Goal: Task Accomplishment & Management: Manage account settings

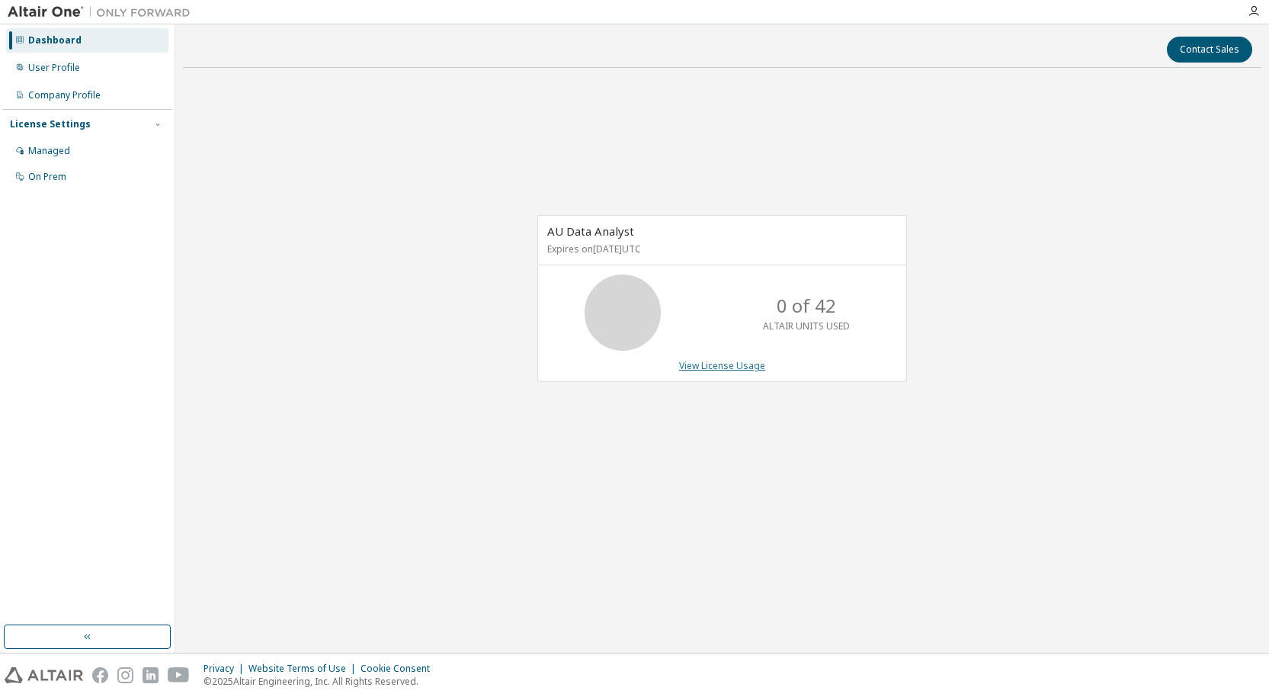
click at [724, 365] on link "View License Usage" at bounding box center [722, 365] width 86 height 13
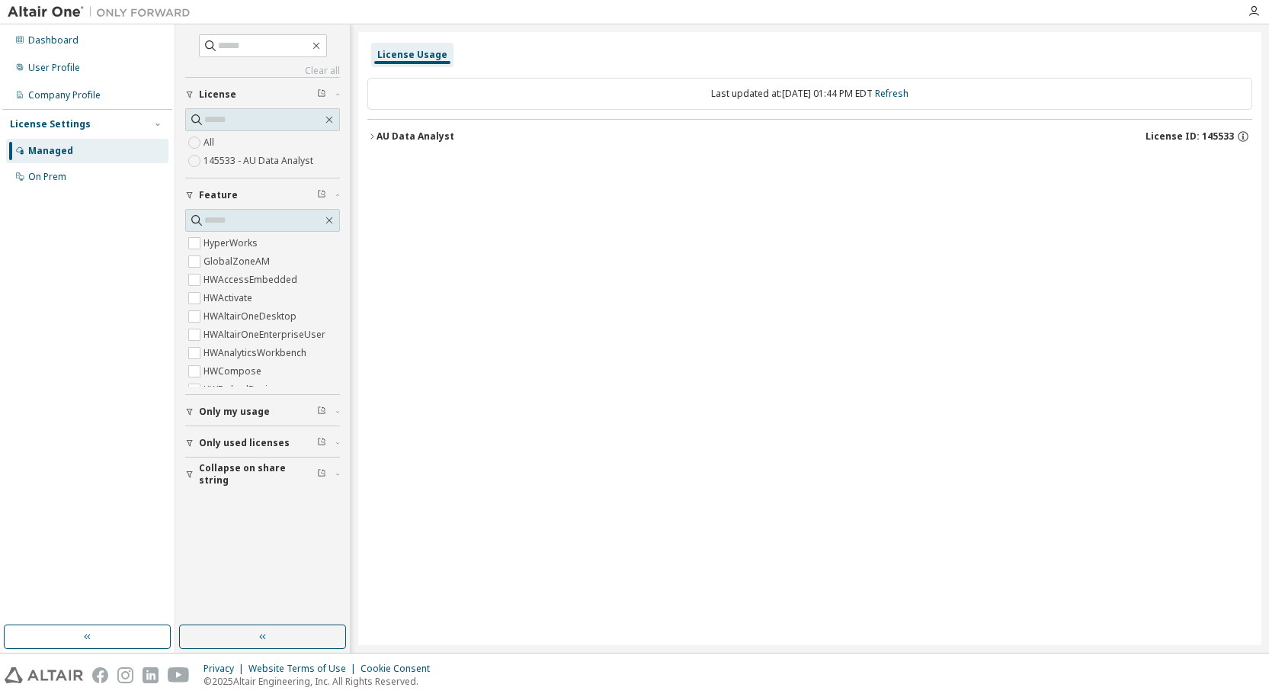
click at [245, 441] on span "Only used licenses" at bounding box center [244, 443] width 91 height 12
click at [59, 177] on div "On Prem" at bounding box center [47, 177] width 38 height 12
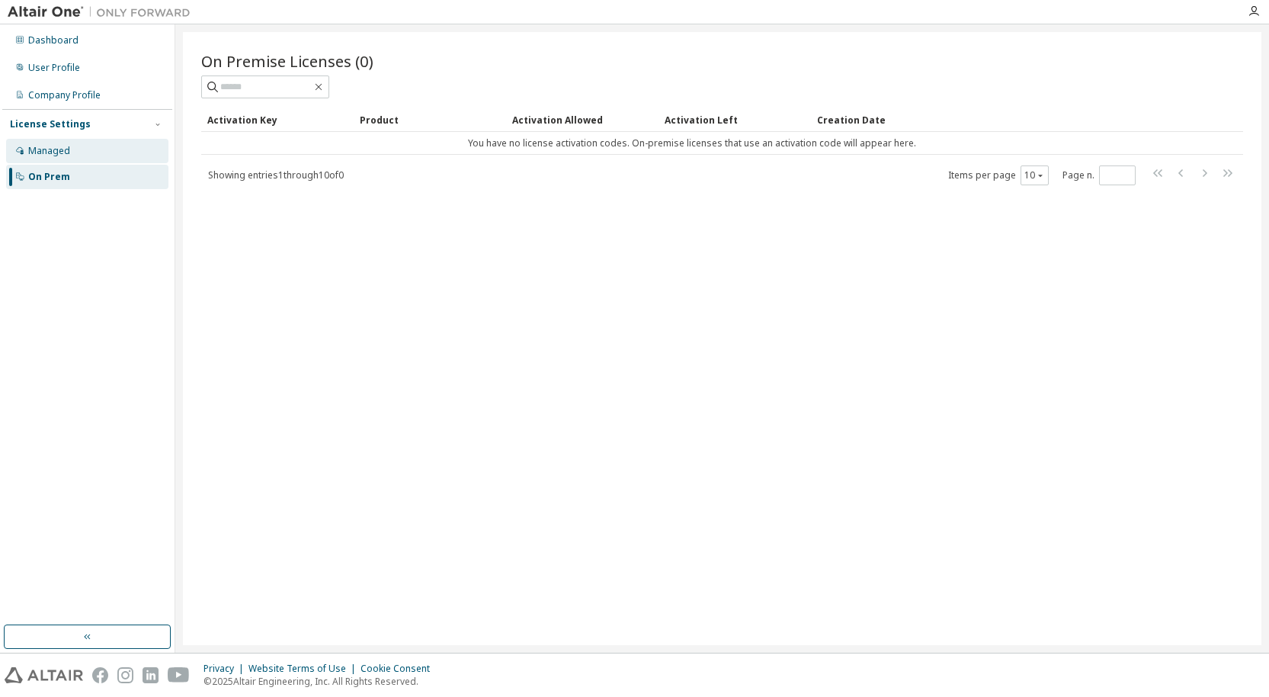
click at [61, 154] on div "Managed" at bounding box center [49, 151] width 42 height 12
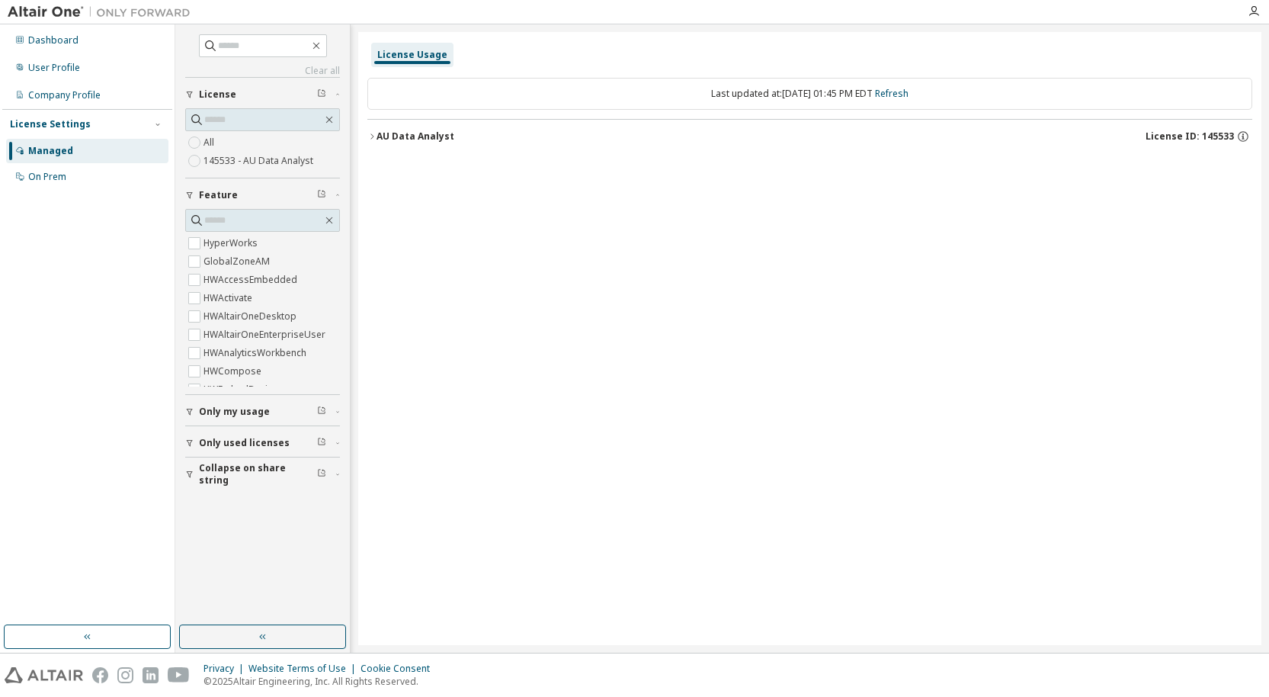
click at [236, 162] on label "145533 - AU Data Analyst" at bounding box center [260, 161] width 113 height 18
click at [327, 122] on icon "button" at bounding box center [329, 120] width 12 height 12
click at [53, 45] on div "Dashboard" at bounding box center [53, 40] width 50 height 12
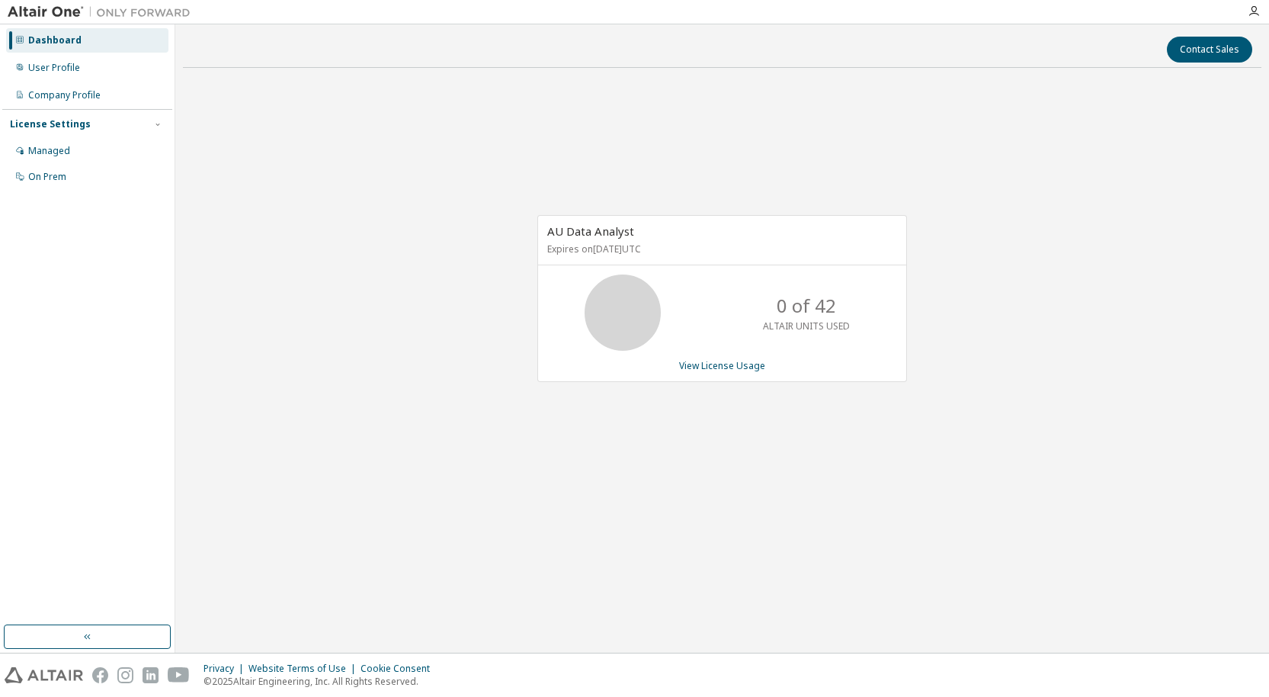
click at [29, 8] on img at bounding box center [103, 12] width 191 height 15
click at [40, 69] on div "User Profile" at bounding box center [54, 68] width 52 height 12
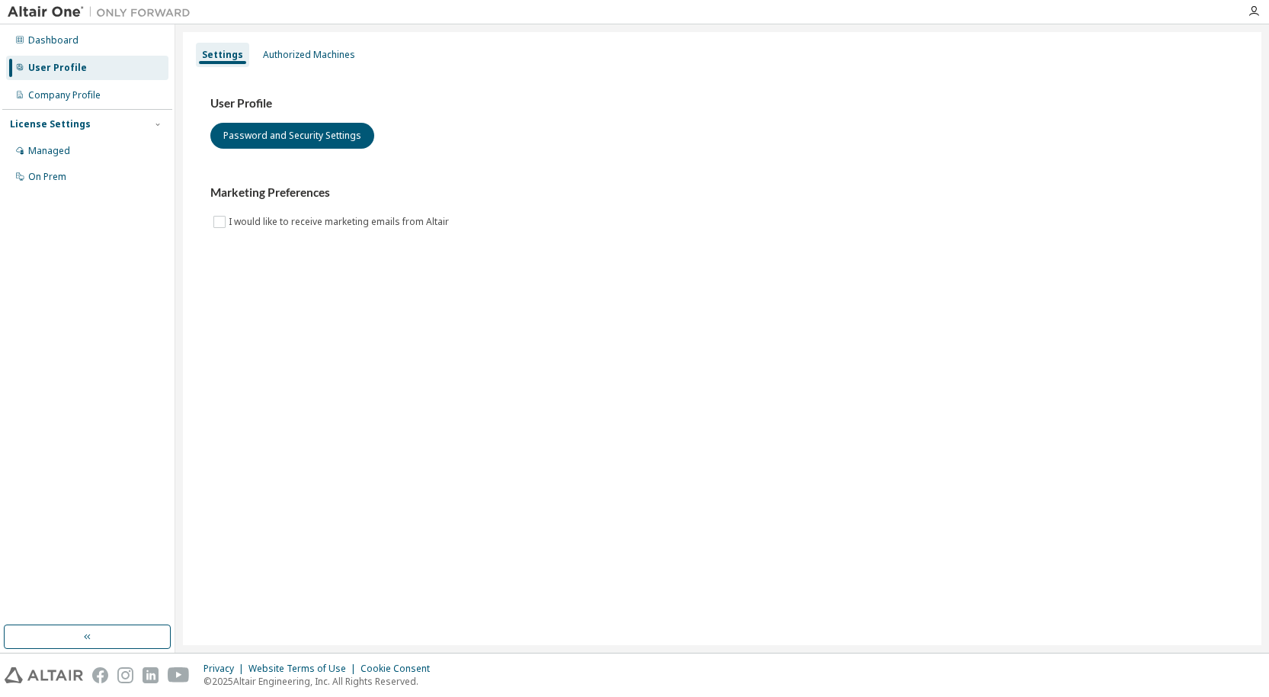
click at [63, 14] on img at bounding box center [103, 12] width 191 height 15
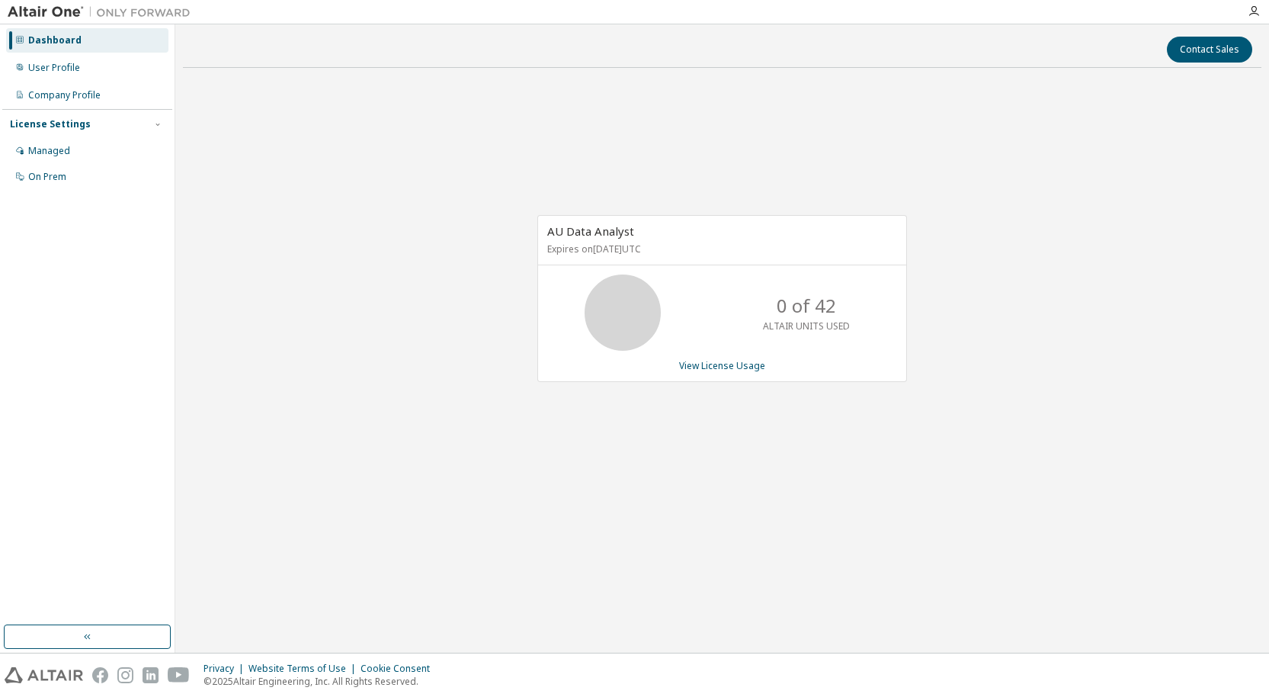
click at [40, 12] on img at bounding box center [103, 12] width 191 height 15
click at [1255, 14] on icon "button" at bounding box center [1254, 11] width 12 height 12
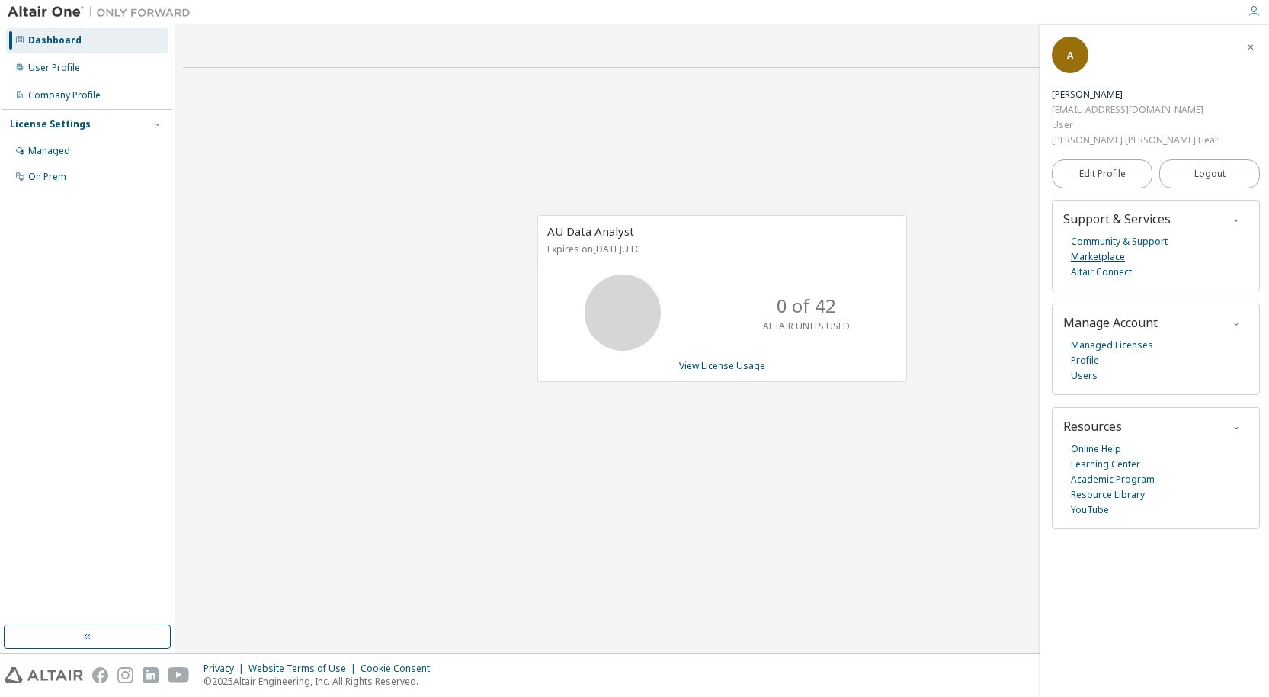
click at [1115, 249] on link "Marketplace" at bounding box center [1098, 256] width 54 height 15
